Goal: Find specific page/section: Find specific page/section

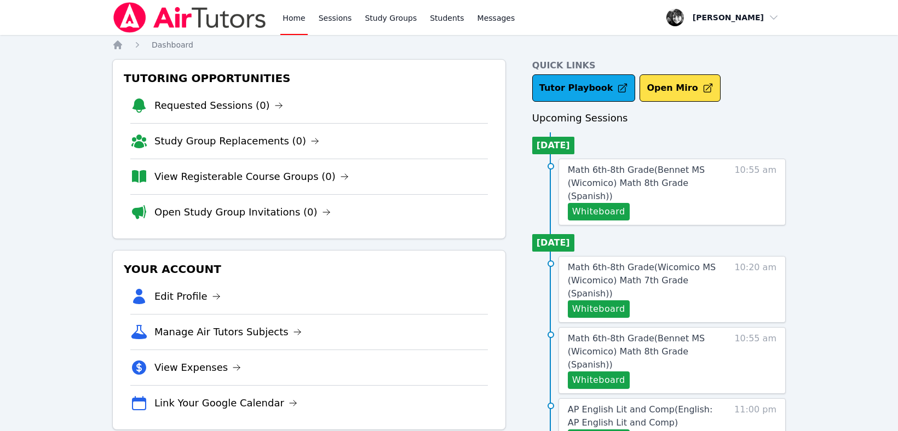
click at [585, 203] on button "Whiteboard" at bounding box center [599, 212] width 62 height 18
click at [583, 168] on span "Math 6th-8th Grade ( Bennet MS (Wicomico) Math 8th Grade (Spanish) )" at bounding box center [636, 183] width 137 height 37
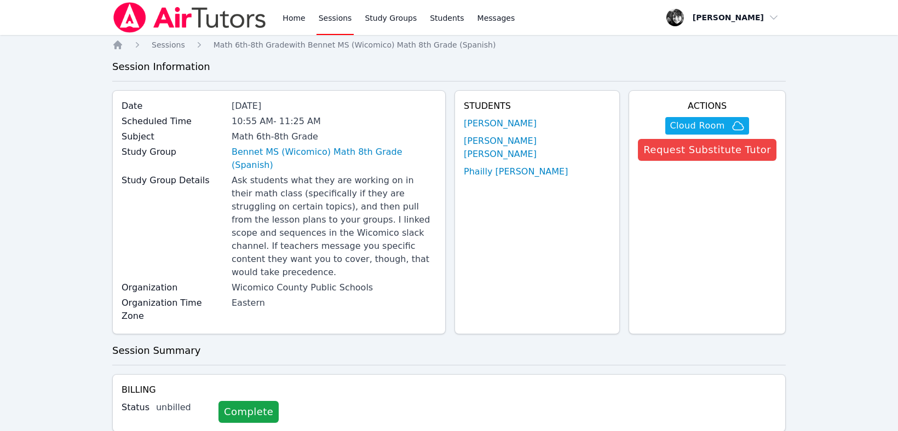
click at [854, 115] on div "Home Sessions Study Groups Students Messages Open user menu [PERSON_NAME] Open …" at bounding box center [449, 385] width 898 height 770
